Goal: Check status

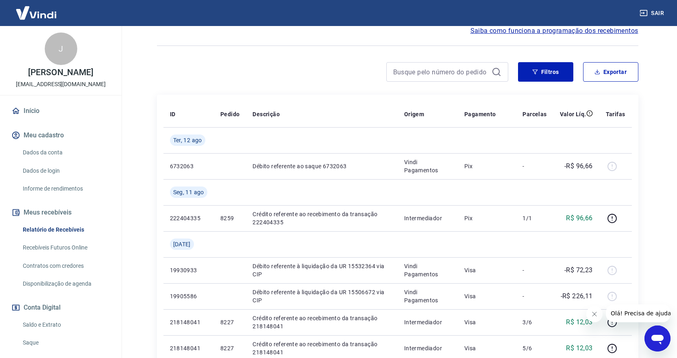
scroll to position [81, 0]
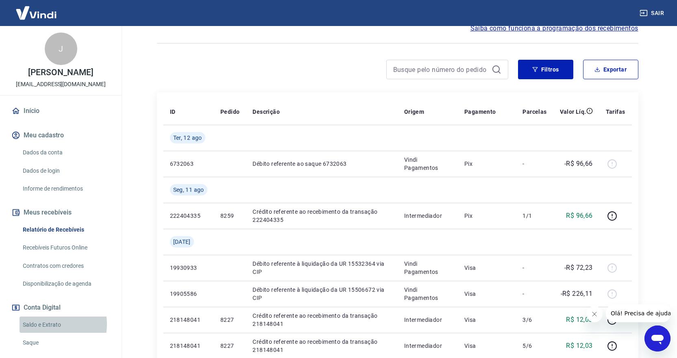
click at [44, 324] on link "Saldo e Extrato" at bounding box center [66, 325] width 92 height 17
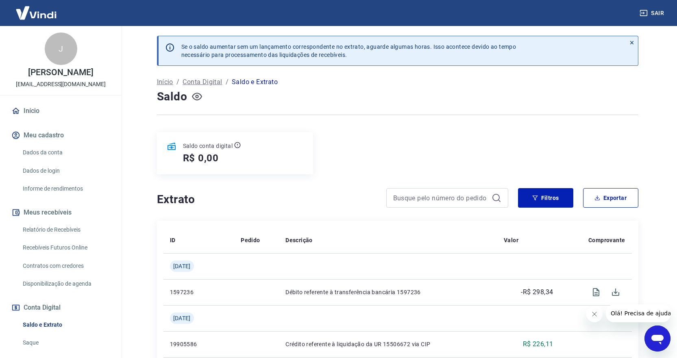
click at [198, 96] on icon "button" at bounding box center [196, 96] width 3 height 3
click at [198, 96] on icon "button" at bounding box center [197, 97] width 10 height 10
